Goal: Find specific page/section: Find specific page/section

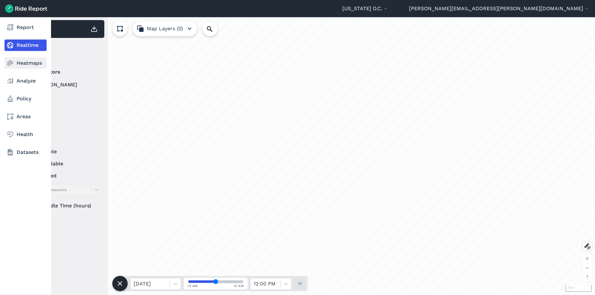
click at [12, 63] on icon at bounding box center [10, 63] width 8 height 8
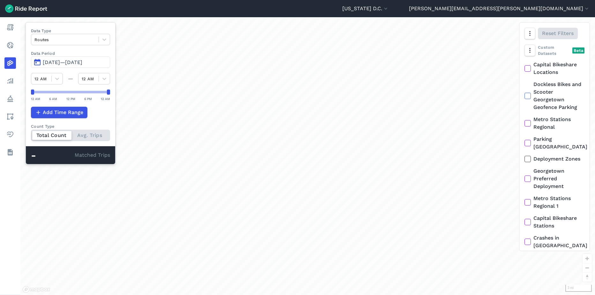
click at [73, 61] on span "Jun 30, 2025—Sep 28, 2025" at bounding box center [63, 62] width 40 height 6
click at [63, 61] on span "Jun 30, 2025—Sep 27, 2025" at bounding box center [63, 62] width 40 height 6
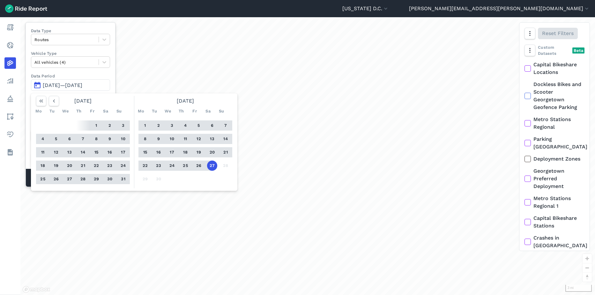
click at [144, 152] on button "15" at bounding box center [145, 152] width 10 height 10
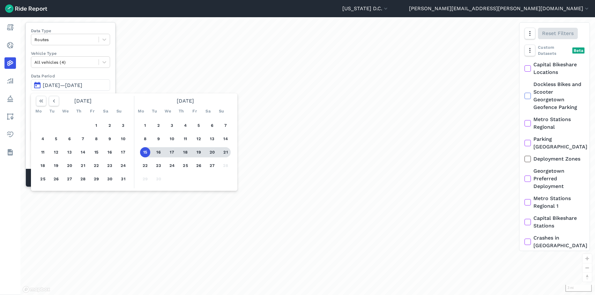
click at [228, 154] on button "21" at bounding box center [225, 152] width 10 height 10
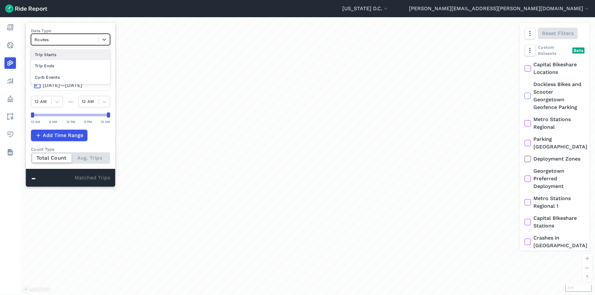
click at [62, 44] on div "Routes" at bounding box center [64, 40] width 67 height 10
click at [66, 81] on div "Curb Events" at bounding box center [70, 77] width 79 height 11
